Goal: Task Accomplishment & Management: Manage account settings

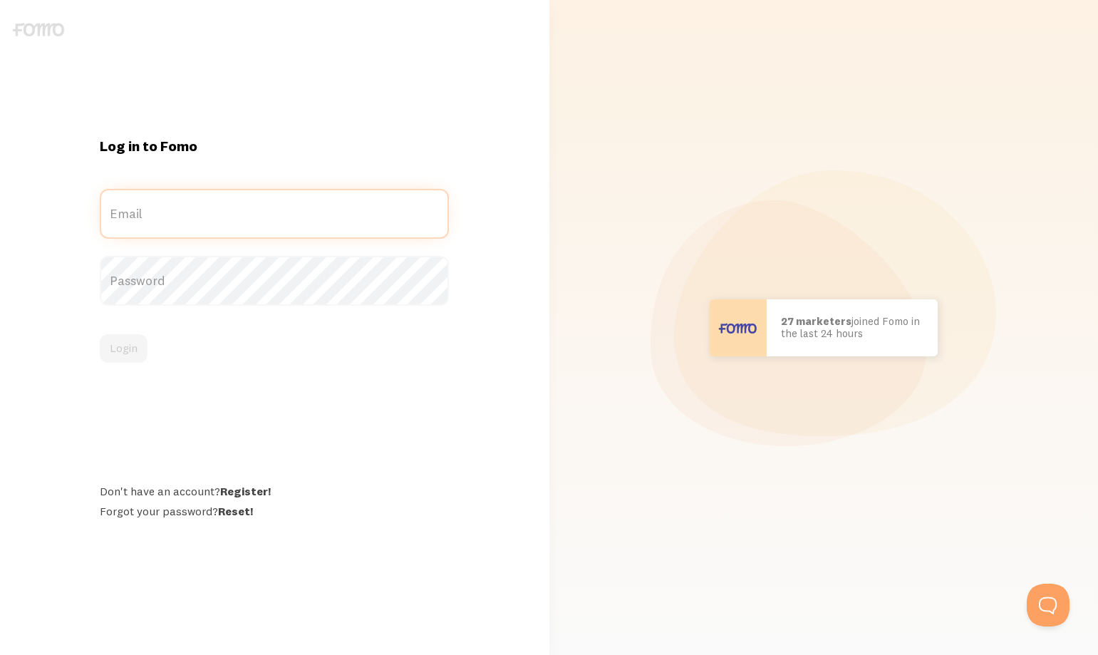
type input "[EMAIL_ADDRESS][DOMAIN_NAME]"
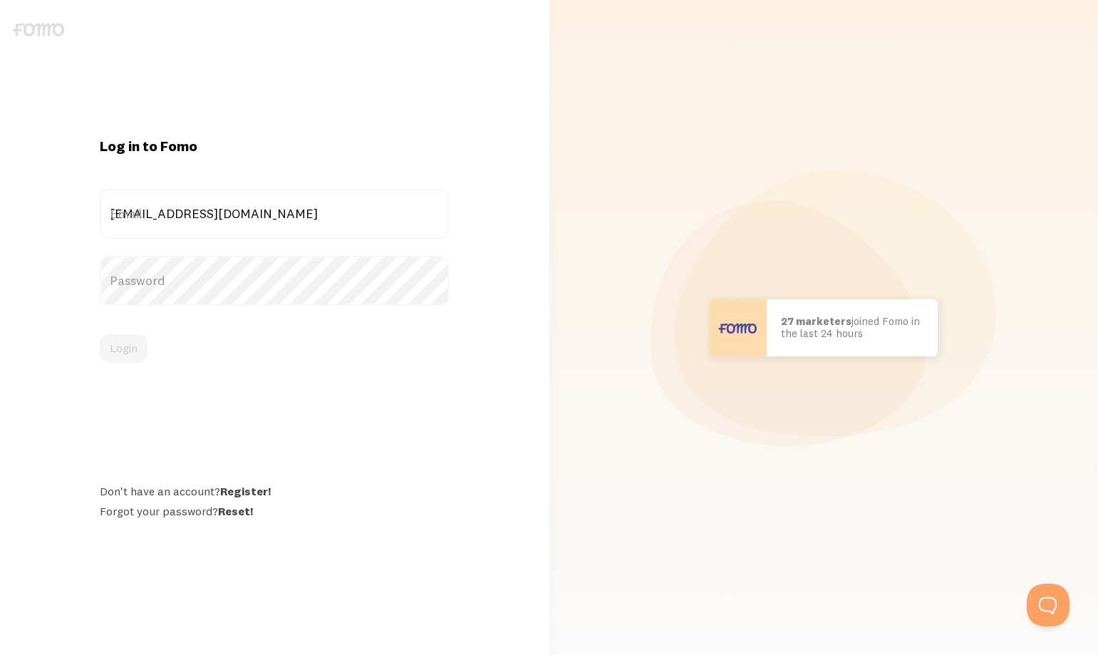
click at [291, 341] on div "Login" at bounding box center [274, 348] width 349 height 29
click at [119, 357] on button "Login" at bounding box center [124, 348] width 48 height 29
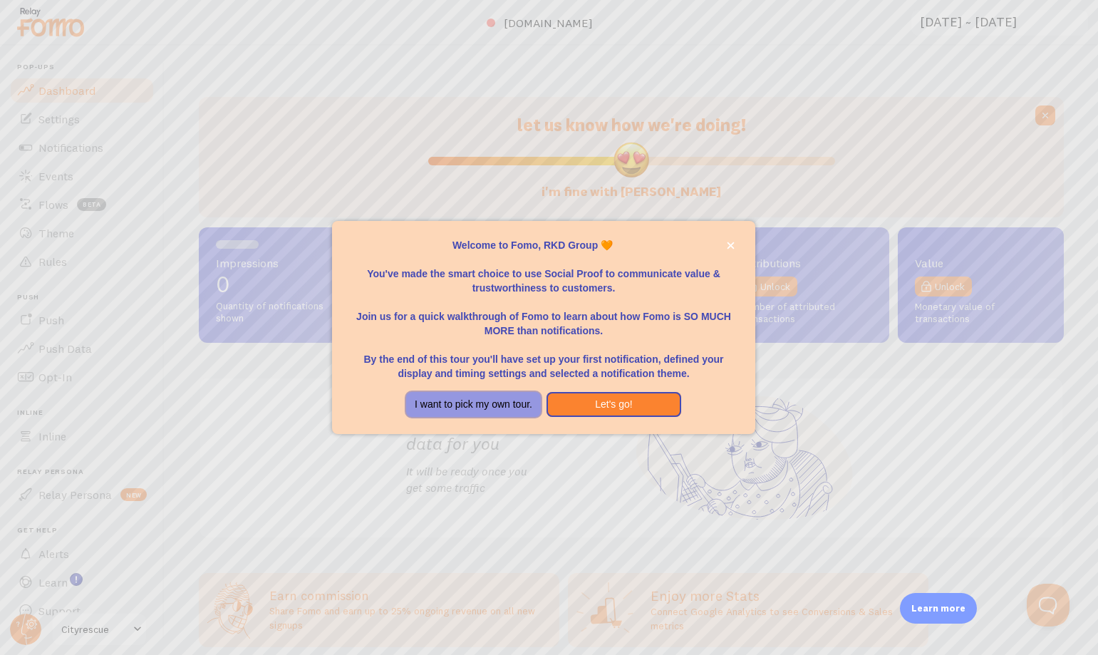
click at [455, 410] on button "I want to pick my own tour." at bounding box center [473, 405] width 135 height 26
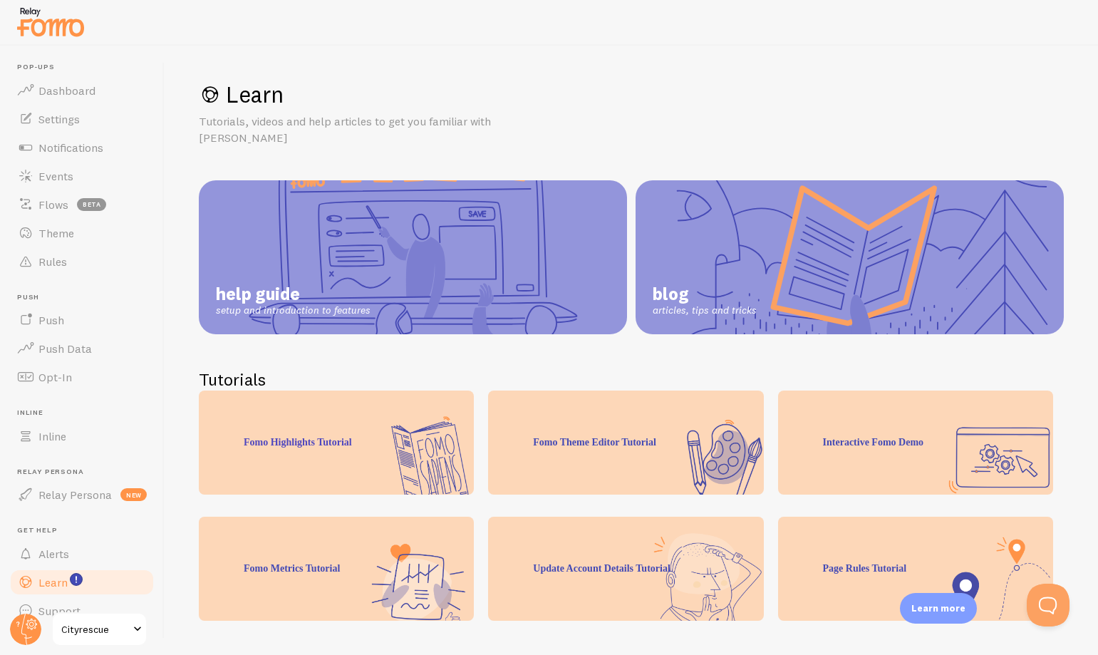
click at [82, 632] on span "Cityrescue" at bounding box center [95, 629] width 68 height 17
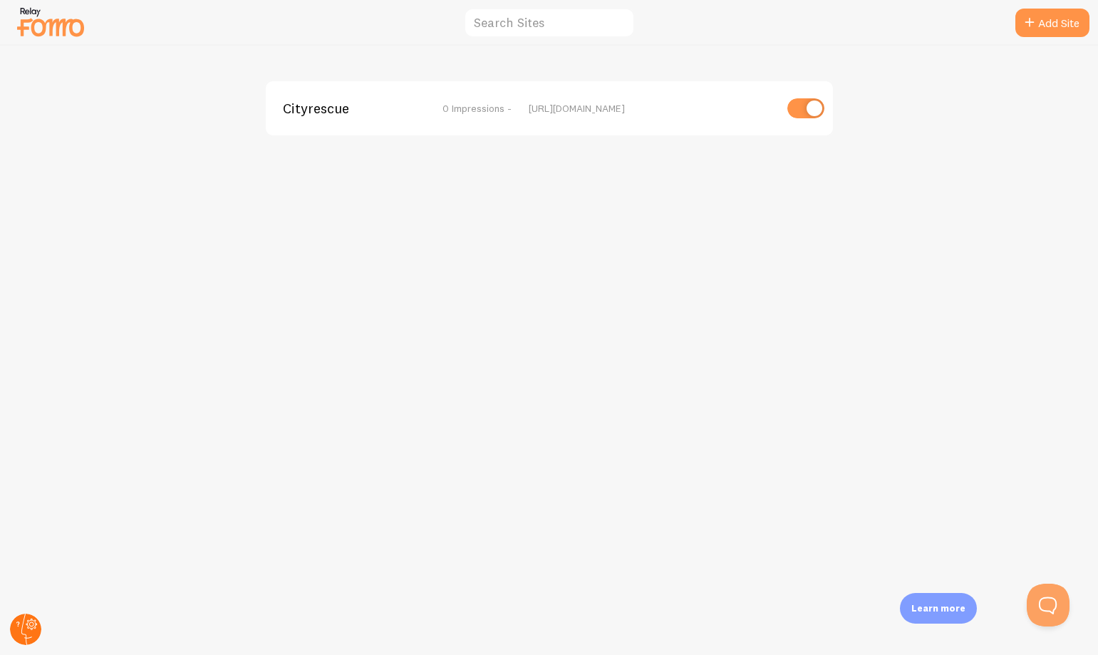
click at [27, 634] on circle at bounding box center [25, 628] width 31 height 31
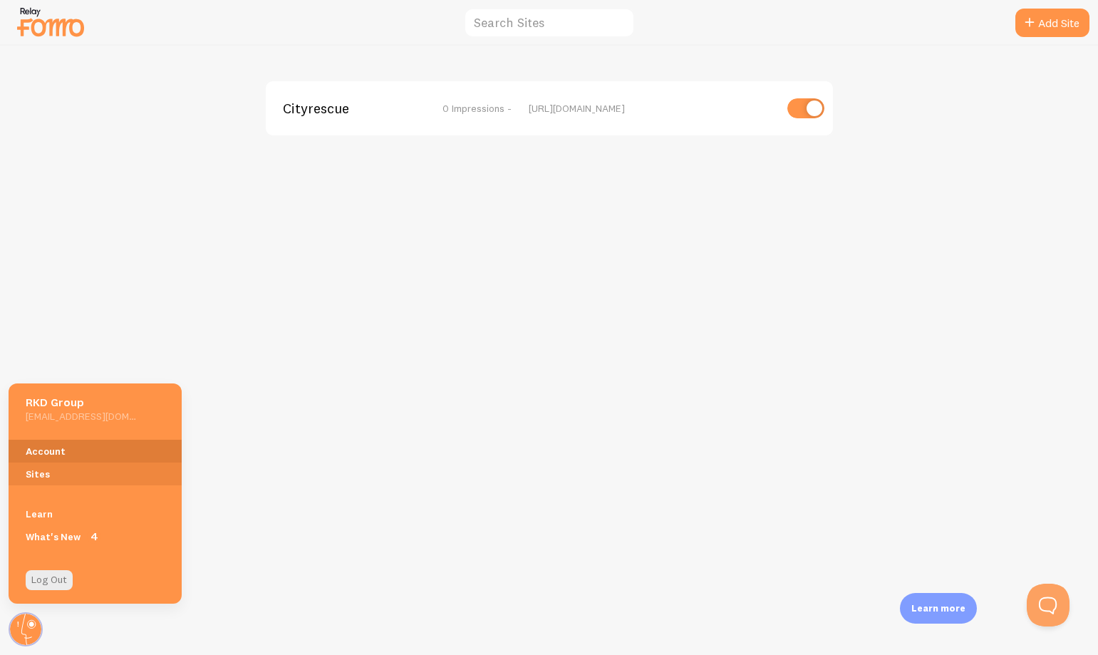
click at [56, 455] on link "Account" at bounding box center [95, 451] width 173 height 23
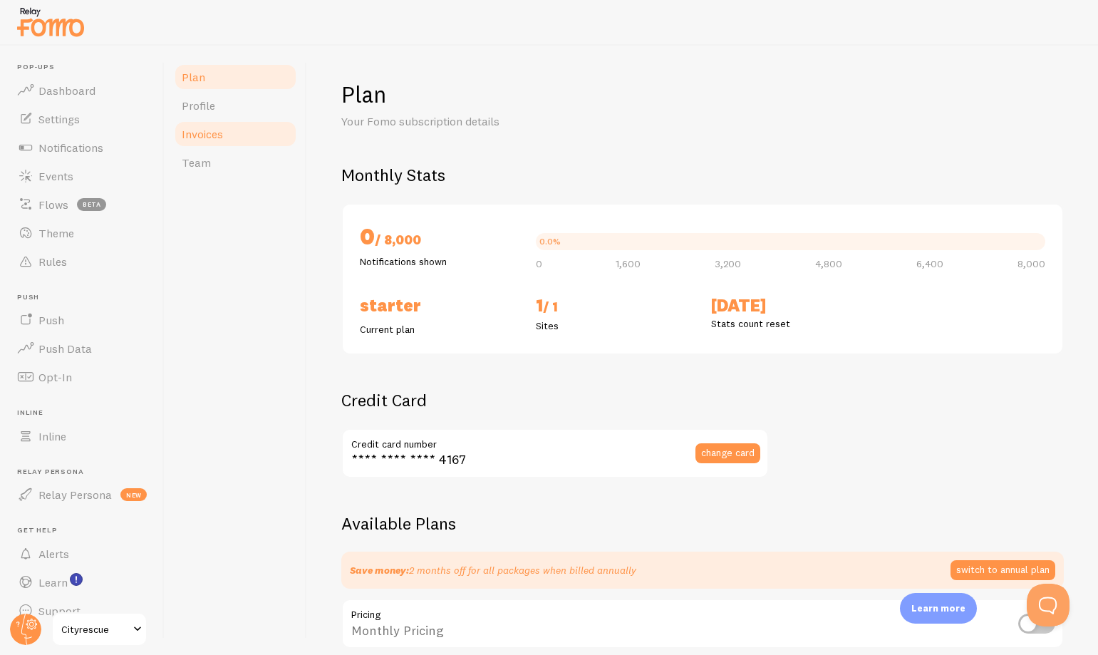
click at [194, 131] on span "Invoices" at bounding box center [202, 134] width 41 height 14
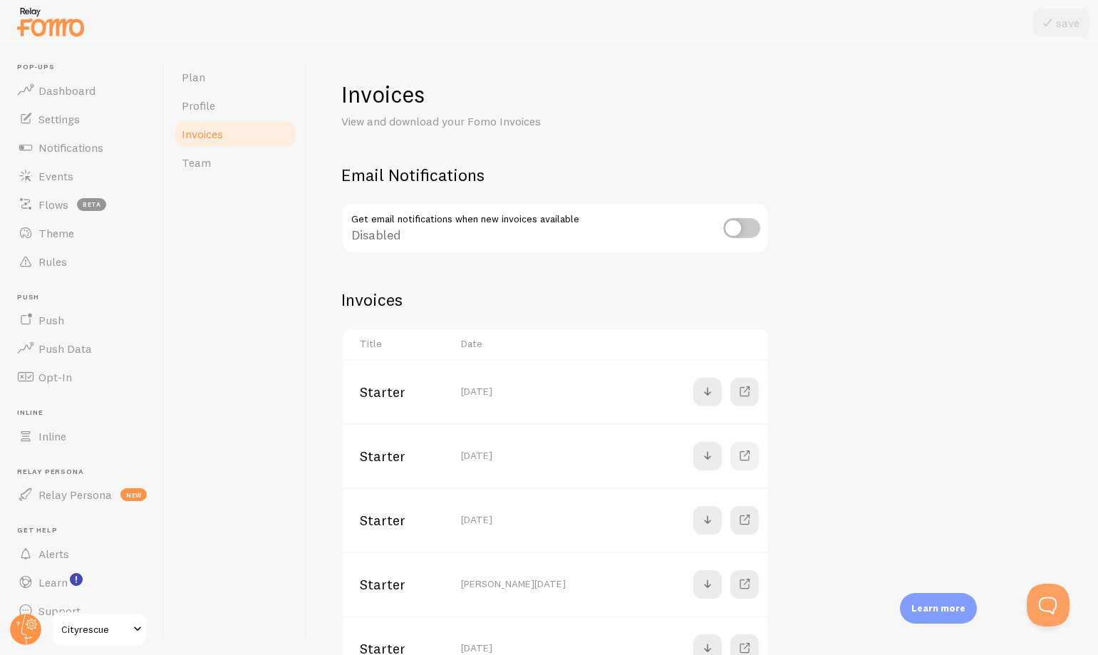
click at [747, 454] on span at bounding box center [744, 455] width 17 height 17
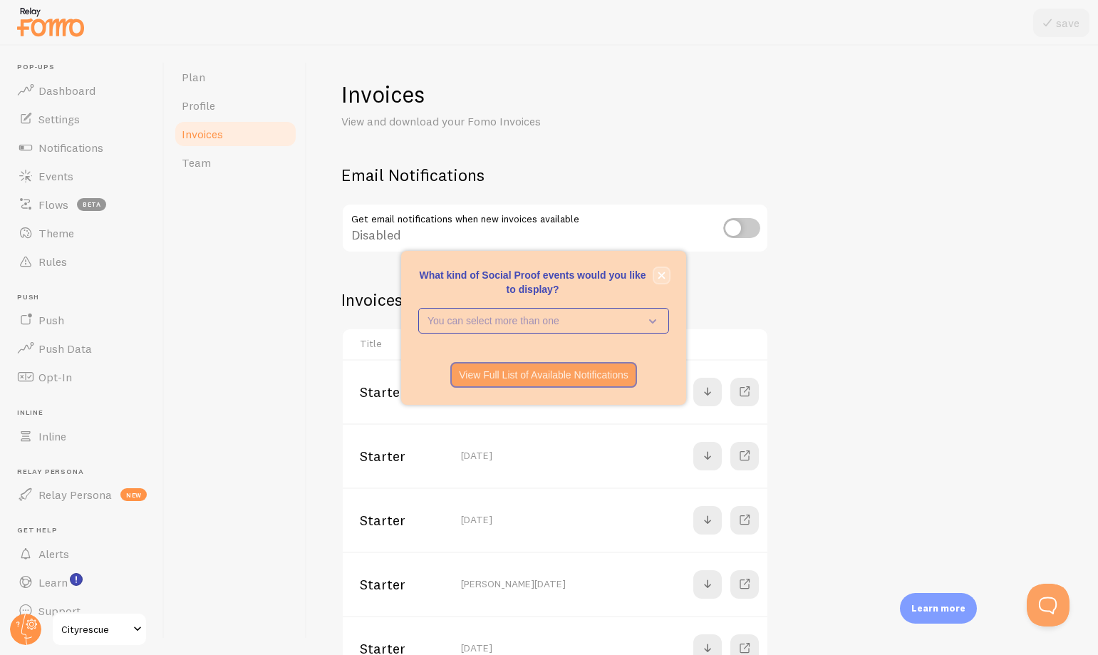
click at [662, 274] on icon "close," at bounding box center [661, 274] width 7 height 7
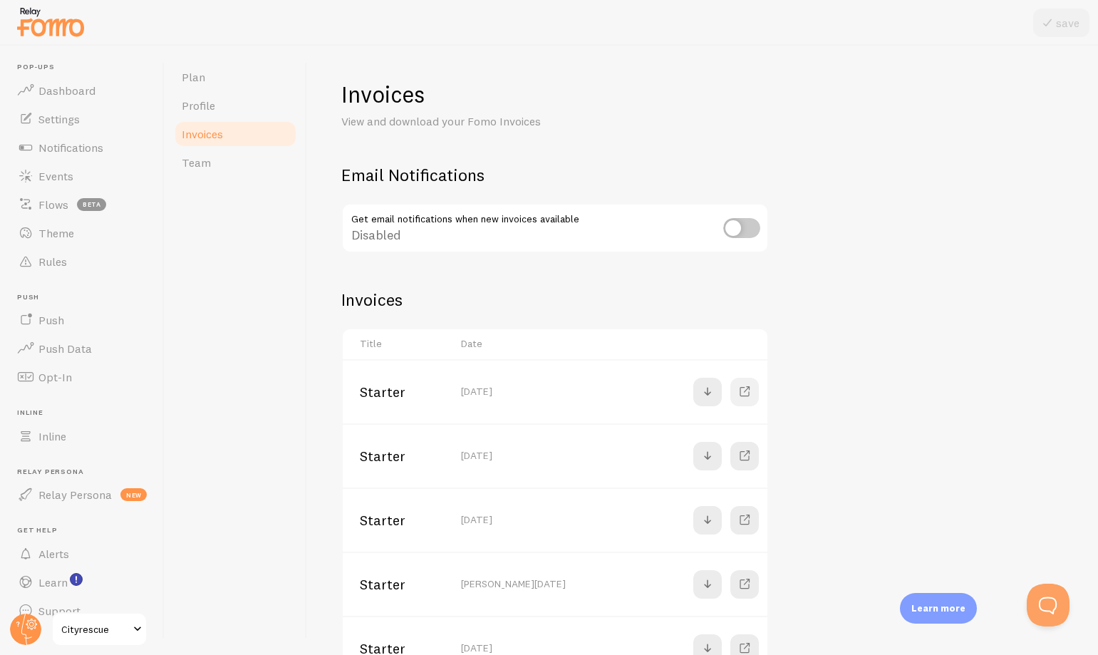
click at [746, 394] on span at bounding box center [744, 391] width 17 height 17
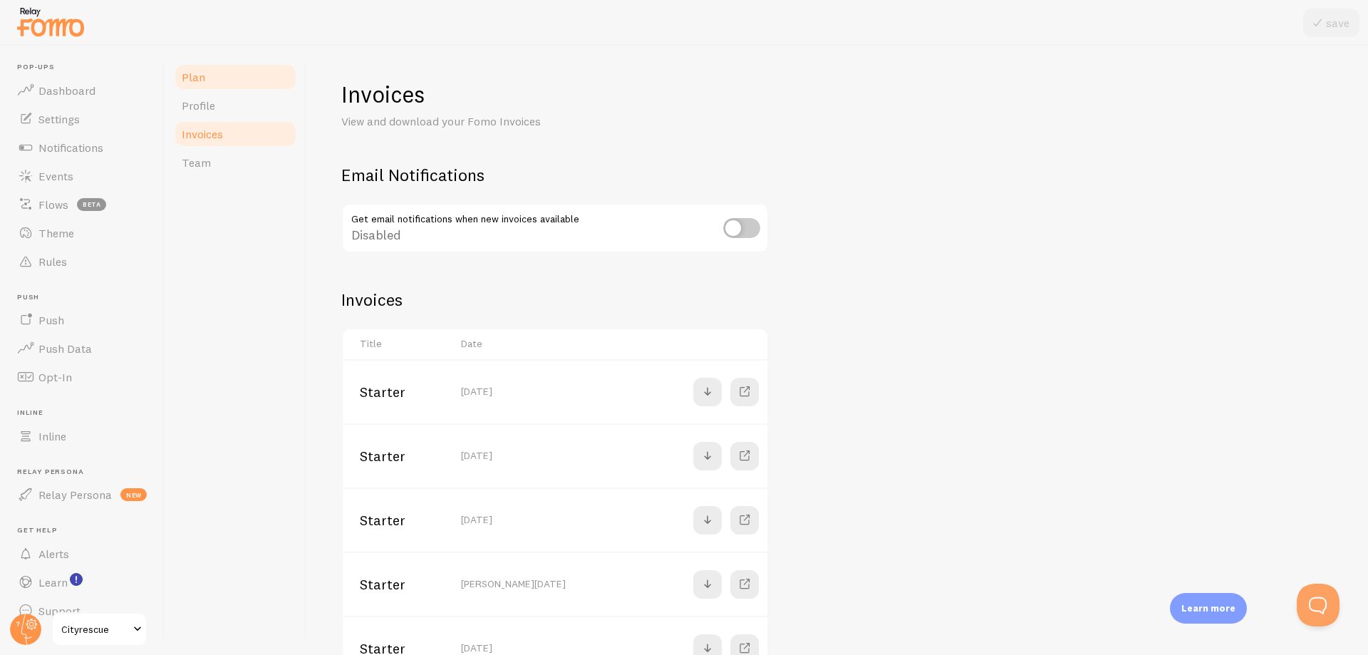
click at [203, 74] on span "Plan" at bounding box center [194, 77] width 24 height 14
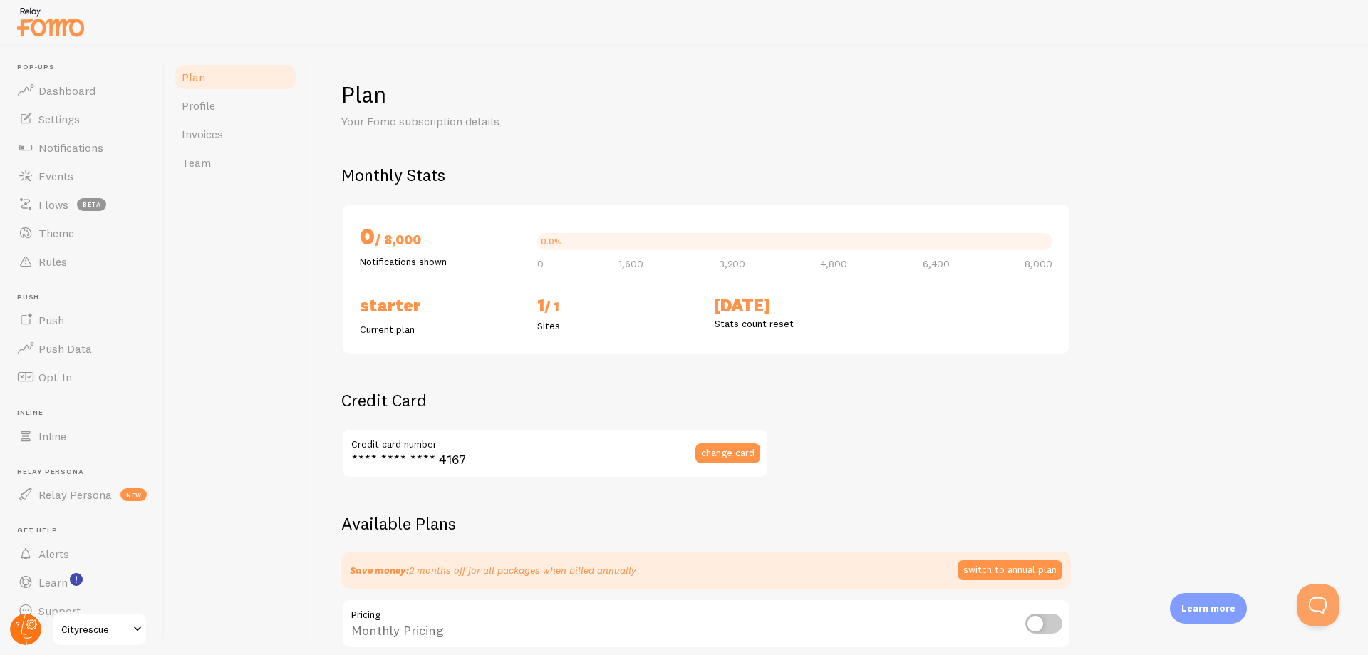
click at [24, 636] on circle at bounding box center [25, 628] width 31 height 31
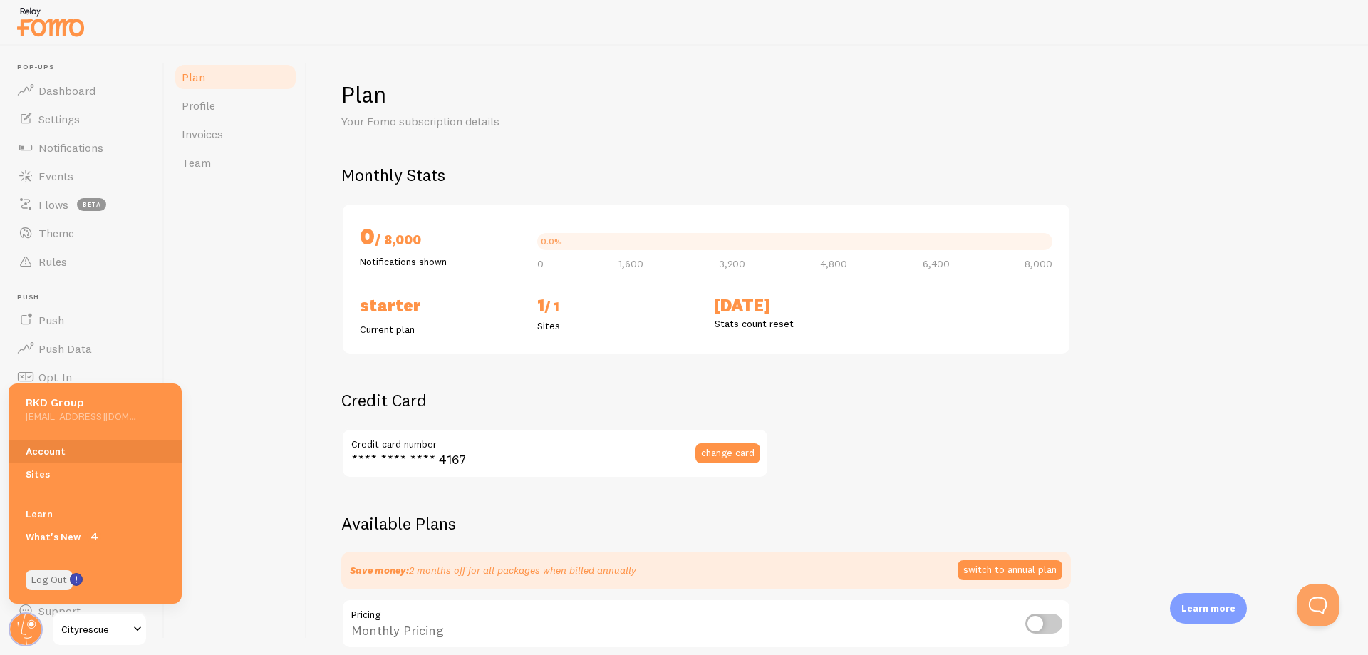
click at [42, 579] on link "Log Out" at bounding box center [49, 580] width 47 height 20
